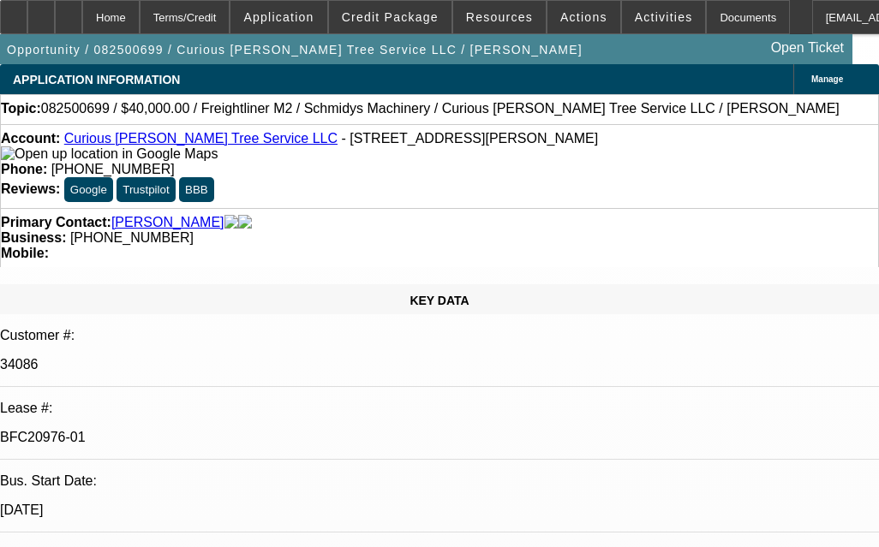
select select "0"
select select "3"
select select "0"
select select "6"
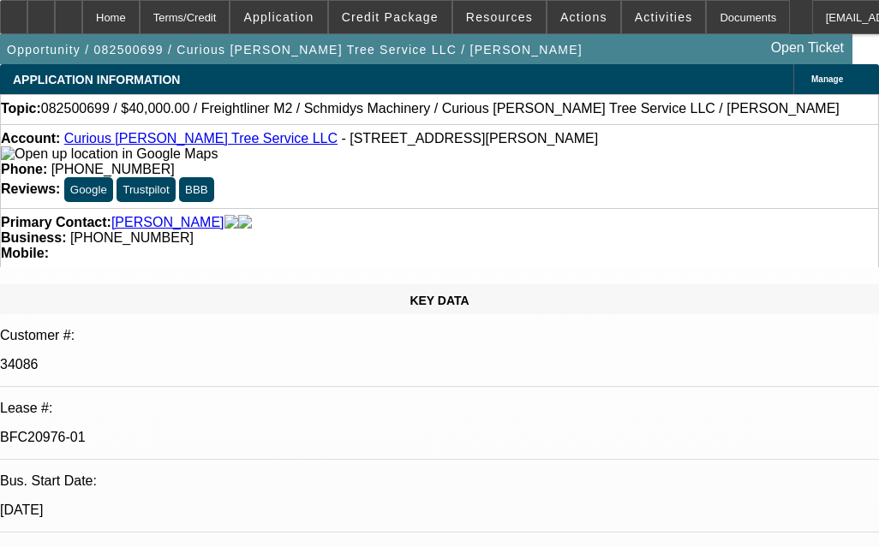
select select "0"
select select "2"
select select "0"
select select "6"
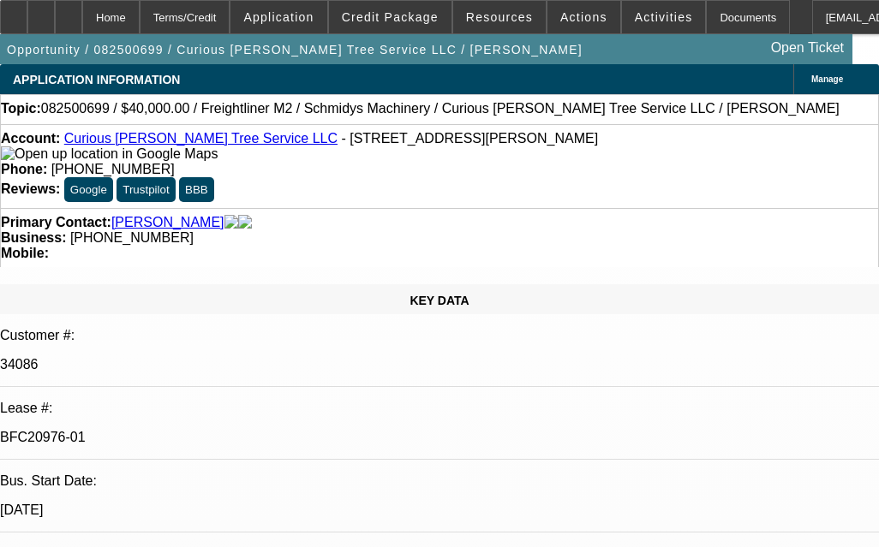
select select "0"
select select "2"
select select "0"
select select "6"
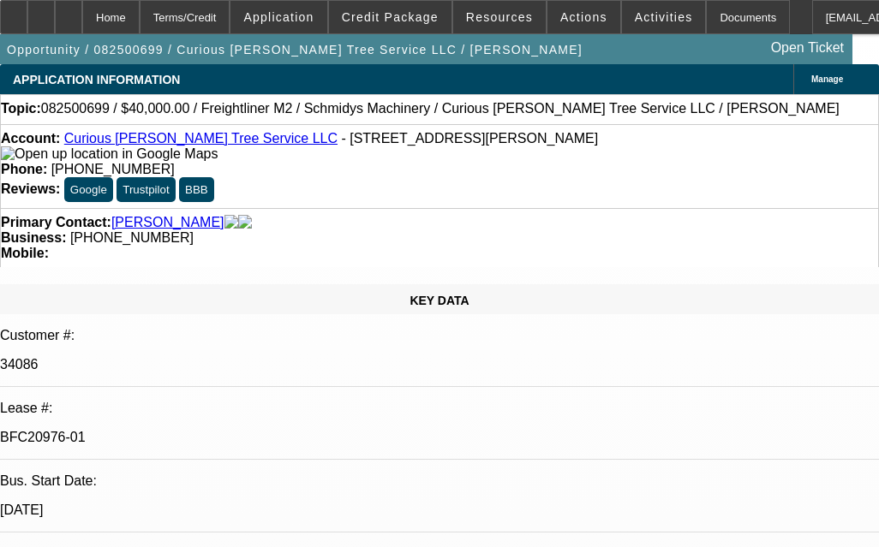
select select "0"
select select "6"
